Goal: Navigation & Orientation: Find specific page/section

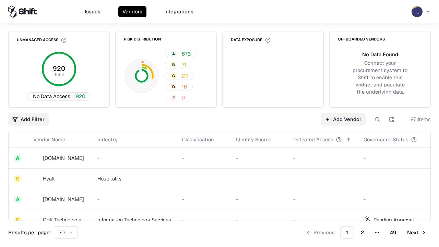
click at [66, 233] on html "Issues Vendors Integrations Unmanaged Access 920 Total No Data Access 920 Risk …" at bounding box center [219, 123] width 439 height 247
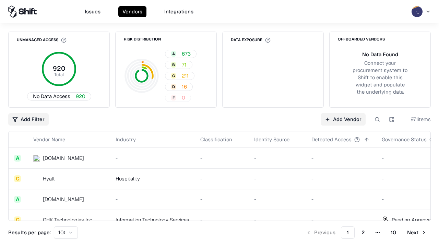
click at [417, 233] on button "Next" at bounding box center [417, 233] width 28 height 12
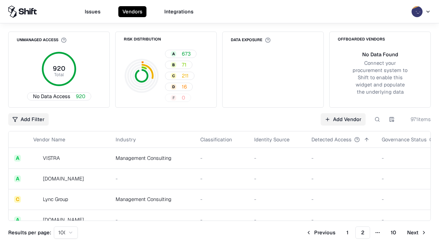
click at [417, 233] on button "Next" at bounding box center [417, 233] width 28 height 12
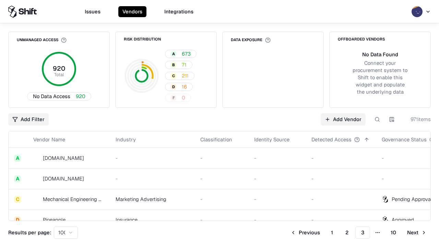
click at [417, 233] on button "Next" at bounding box center [417, 233] width 28 height 12
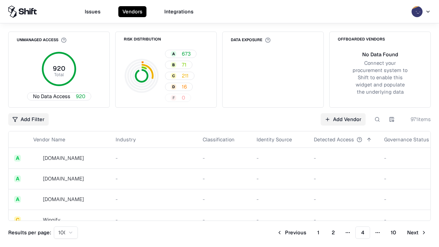
click at [417, 233] on button "Next" at bounding box center [417, 233] width 28 height 12
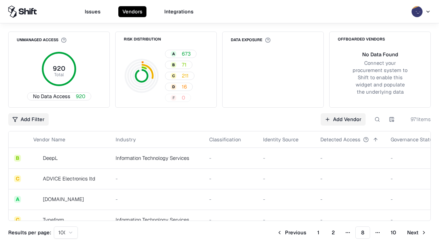
click at [417, 233] on button "Next" at bounding box center [417, 233] width 28 height 12
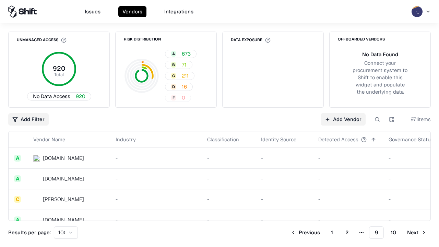
click at [417, 233] on button "Next" at bounding box center [417, 233] width 28 height 12
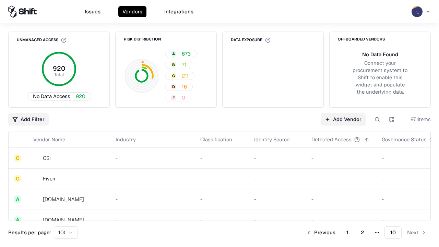
click at [321, 233] on button "Previous" at bounding box center [321, 233] width 38 height 12
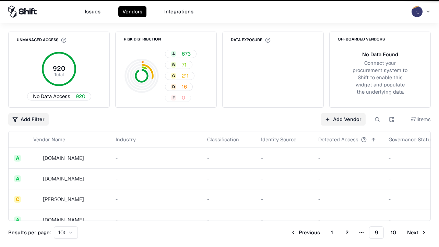
click at [306, 233] on button "Previous" at bounding box center [306, 233] width 38 height 12
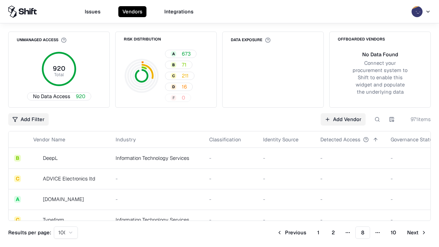
click at [292, 233] on button "Previous" at bounding box center [292, 233] width 38 height 12
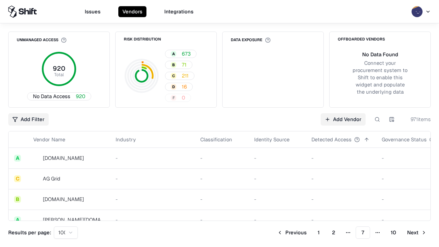
click at [292, 233] on button "Previous" at bounding box center [292, 233] width 38 height 12
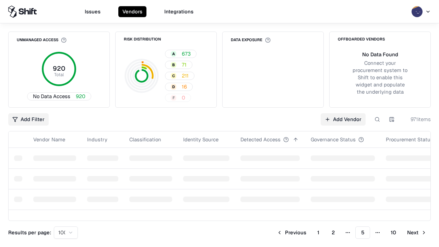
click at [292, 233] on button "Previous" at bounding box center [292, 233] width 38 height 12
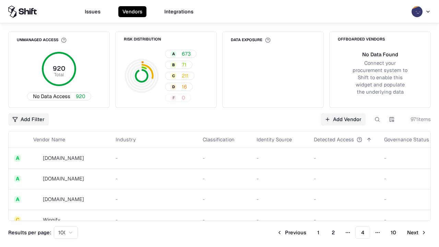
click at [292, 233] on button "Previous" at bounding box center [292, 233] width 38 height 12
